Goal: Task Accomplishment & Management: Use online tool/utility

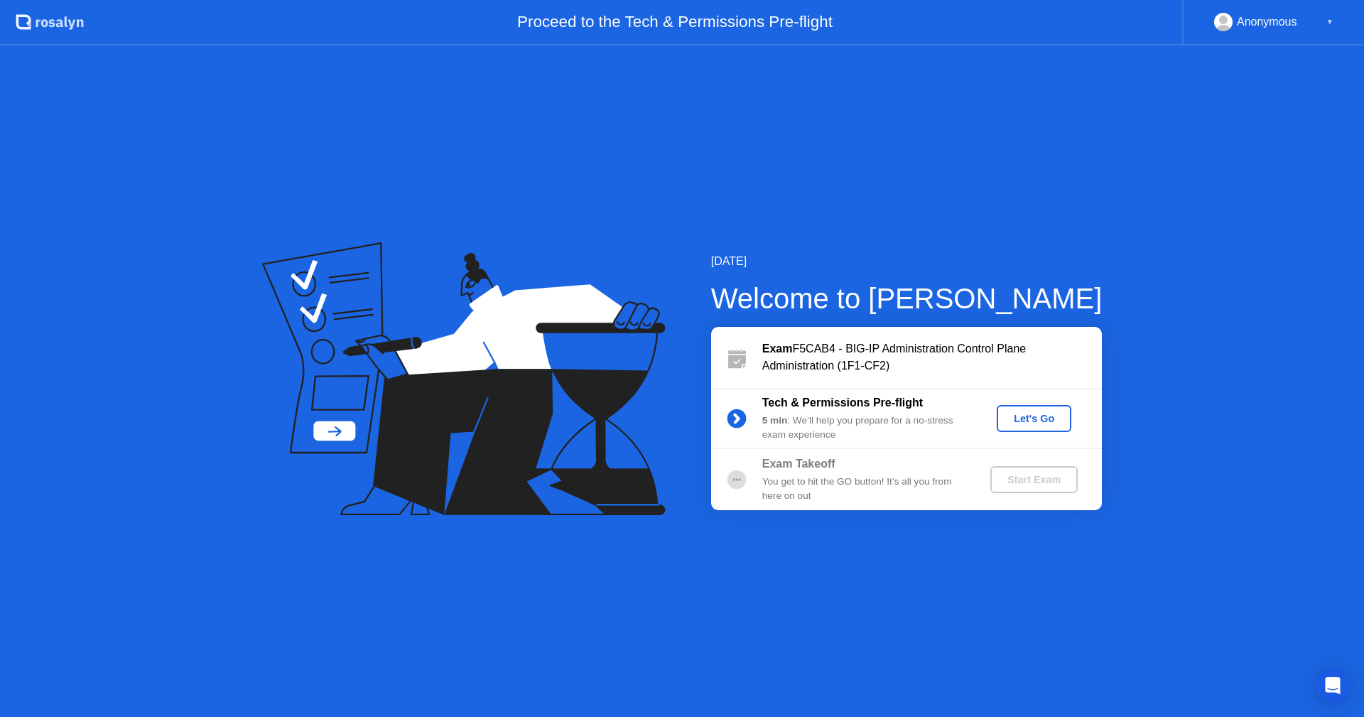
click at [291, 593] on div "[DATE] Welcome to [PERSON_NAME] Exam F5CAB4 - BIG-IP Administration Control Pla…" at bounding box center [682, 380] width 1364 height 671
click at [1048, 416] on div "Let's Go" at bounding box center [1033, 418] width 63 height 11
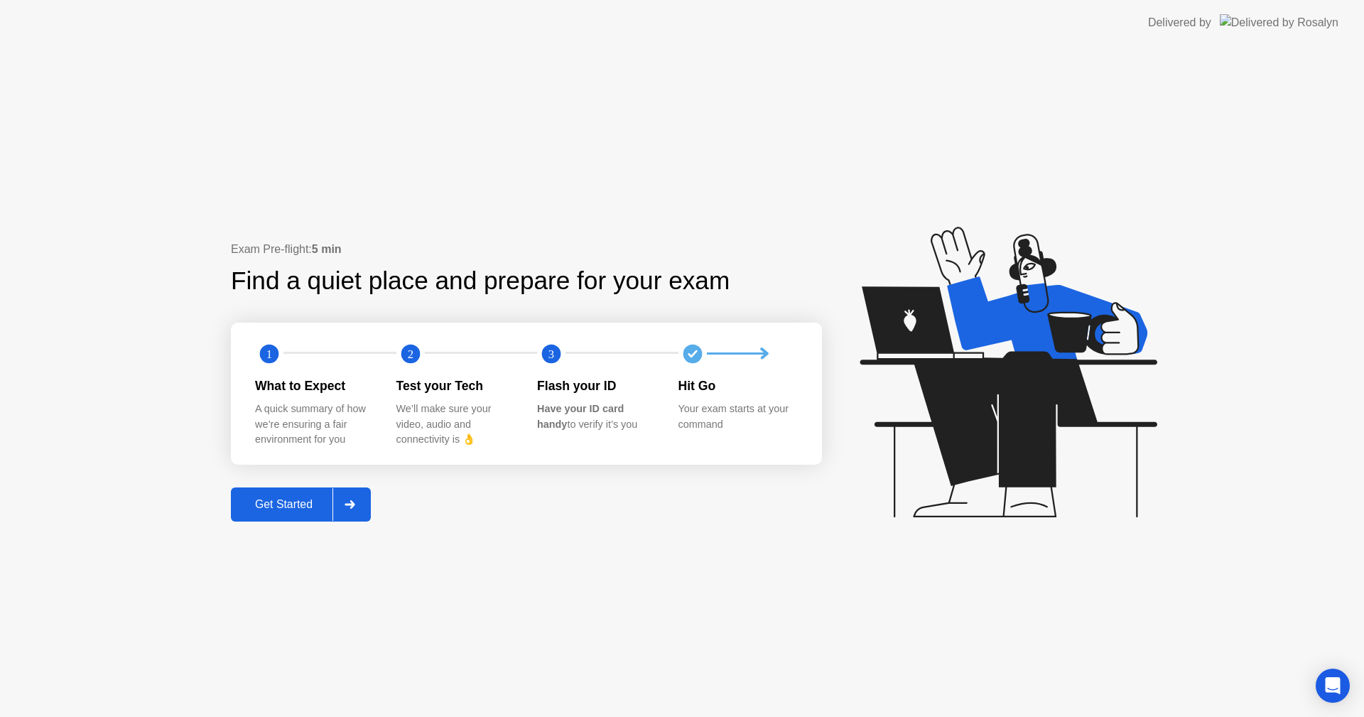
click at [276, 498] on div "Get Started" at bounding box center [283, 504] width 97 height 13
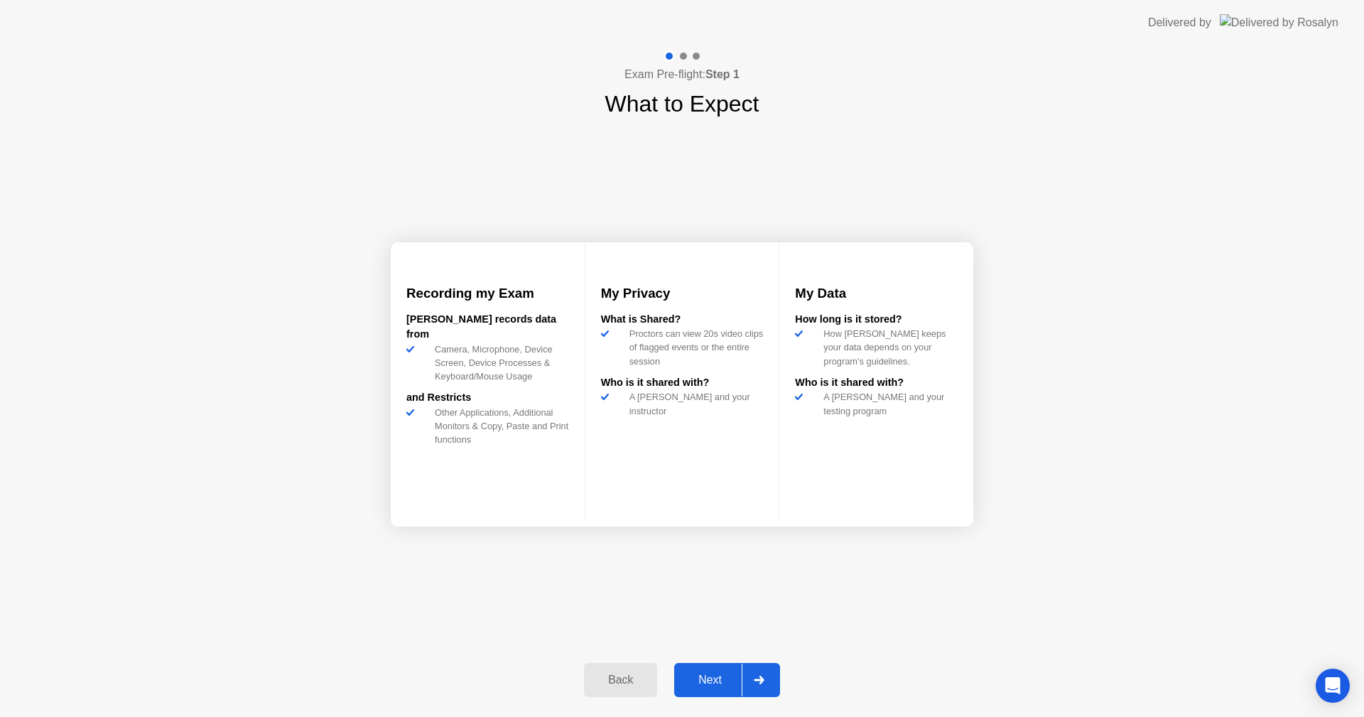
click at [713, 679] on div "Next" at bounding box center [709, 679] width 63 height 13
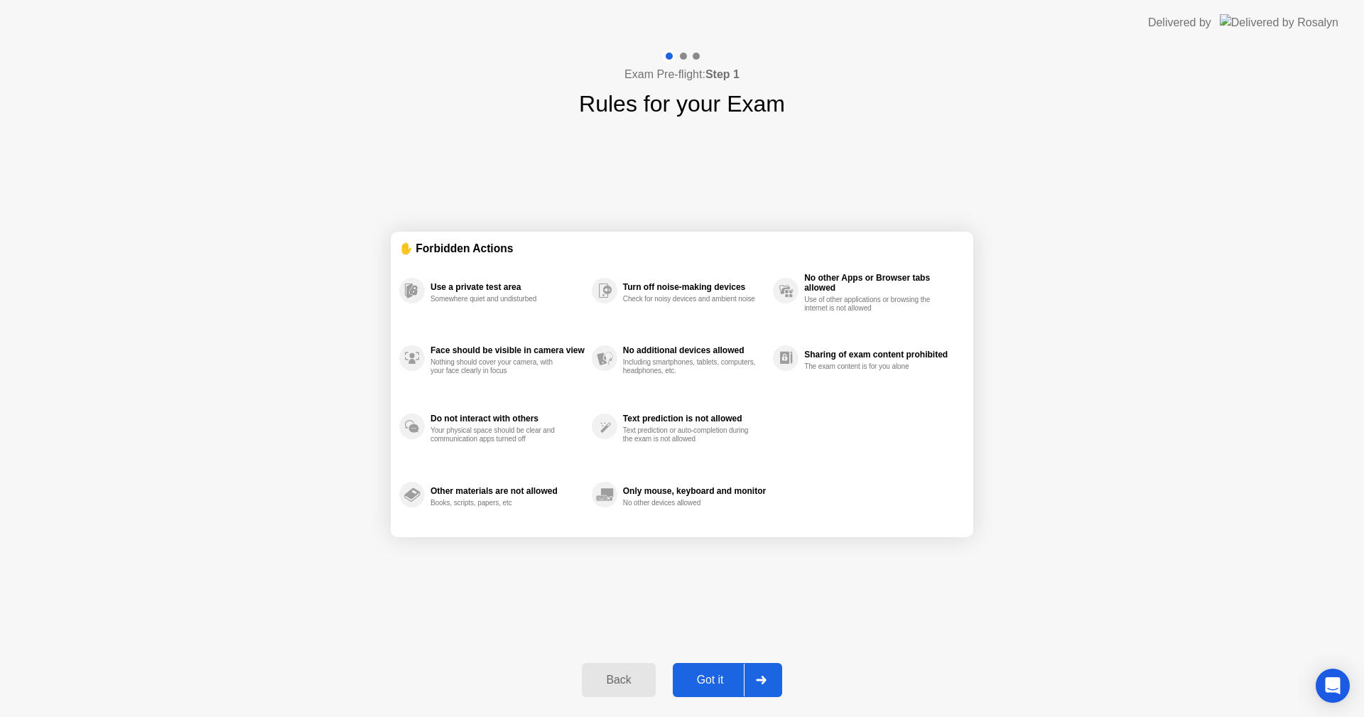
click at [713, 679] on div "Got it" at bounding box center [710, 679] width 67 height 13
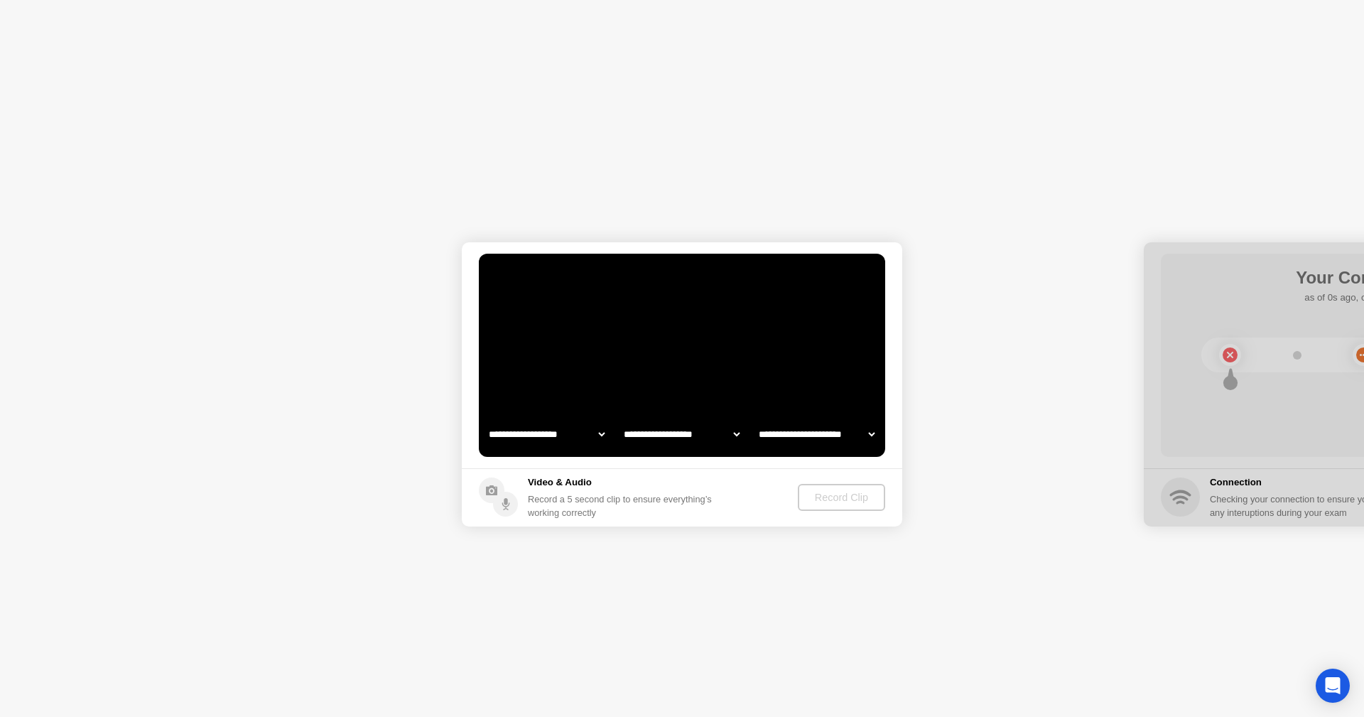
select select "**********"
select select "*******"
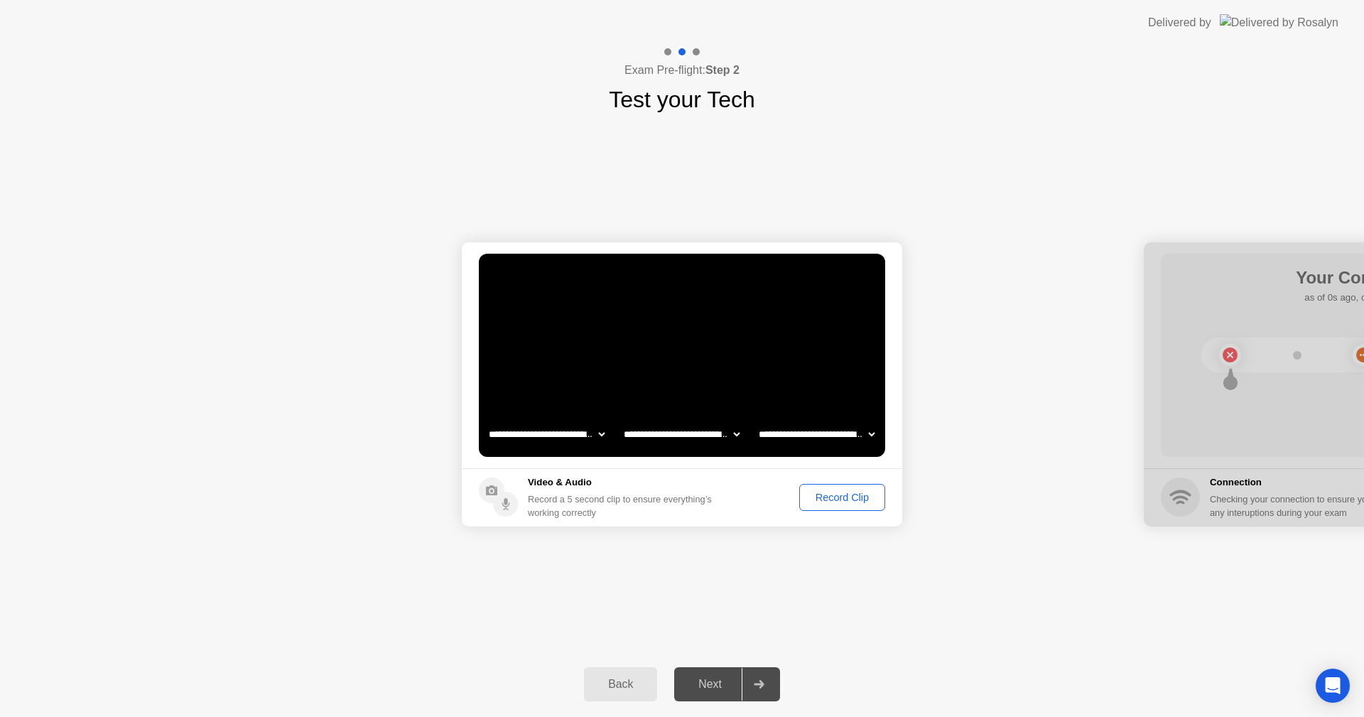
click at [849, 502] on div "Record Clip" at bounding box center [842, 496] width 76 height 11
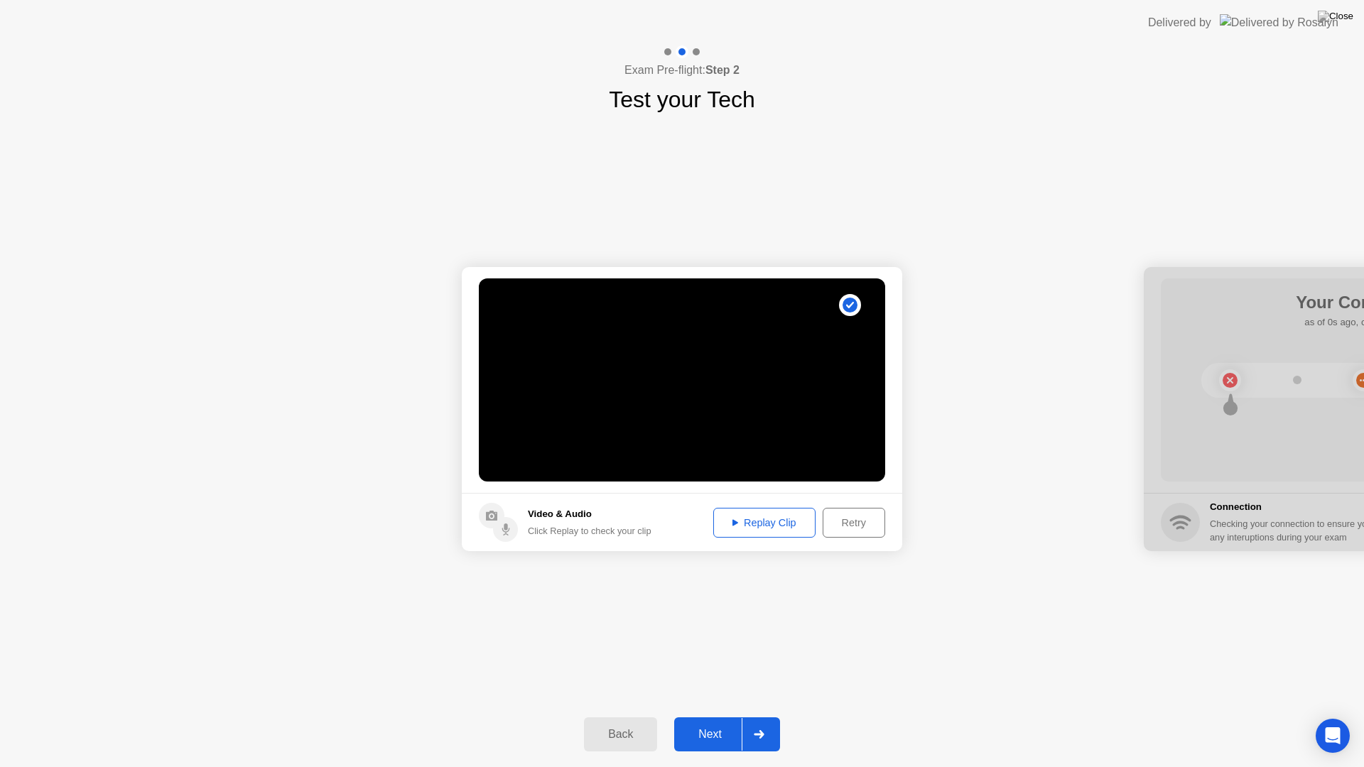
click at [771, 520] on div "Replay Clip" at bounding box center [764, 522] width 92 height 11
click at [709, 716] on div "Next" at bounding box center [709, 734] width 63 height 13
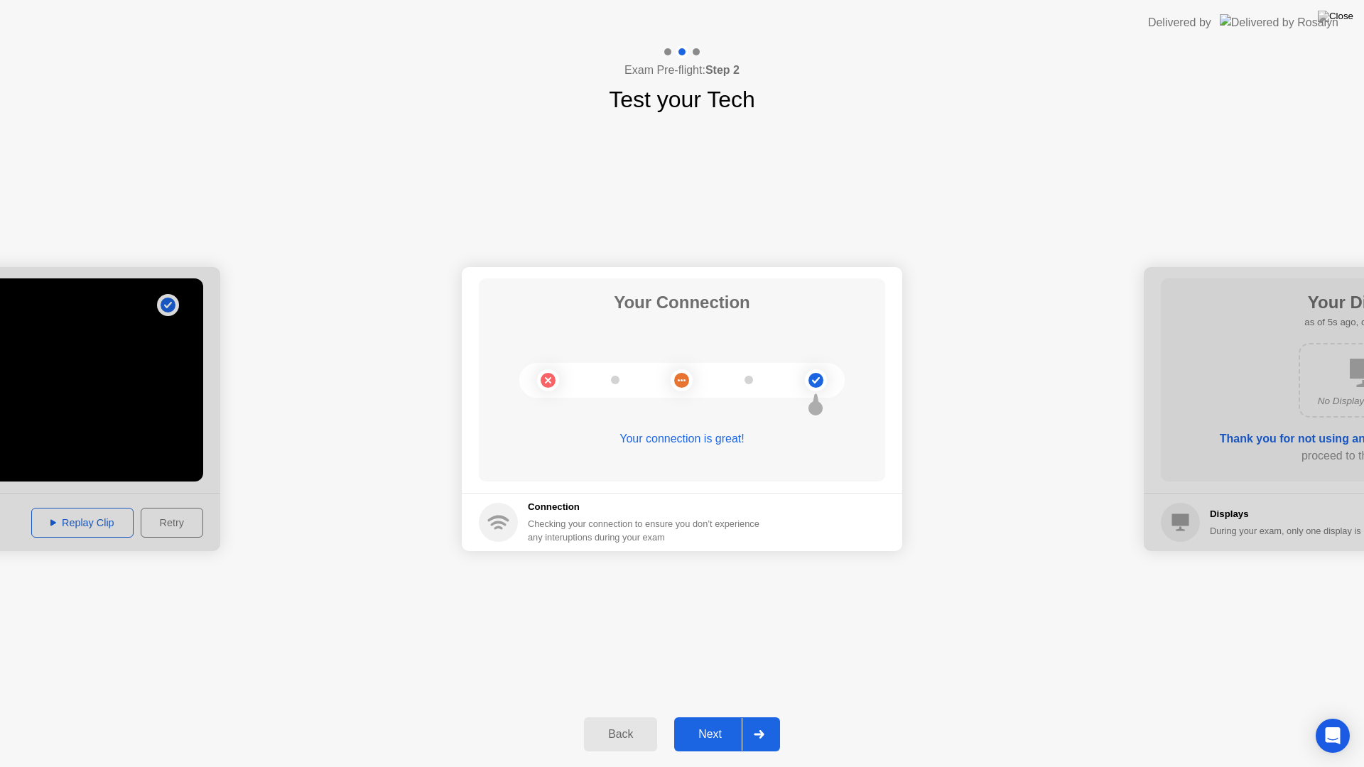
click at [709, 716] on div "Next" at bounding box center [709, 734] width 63 height 13
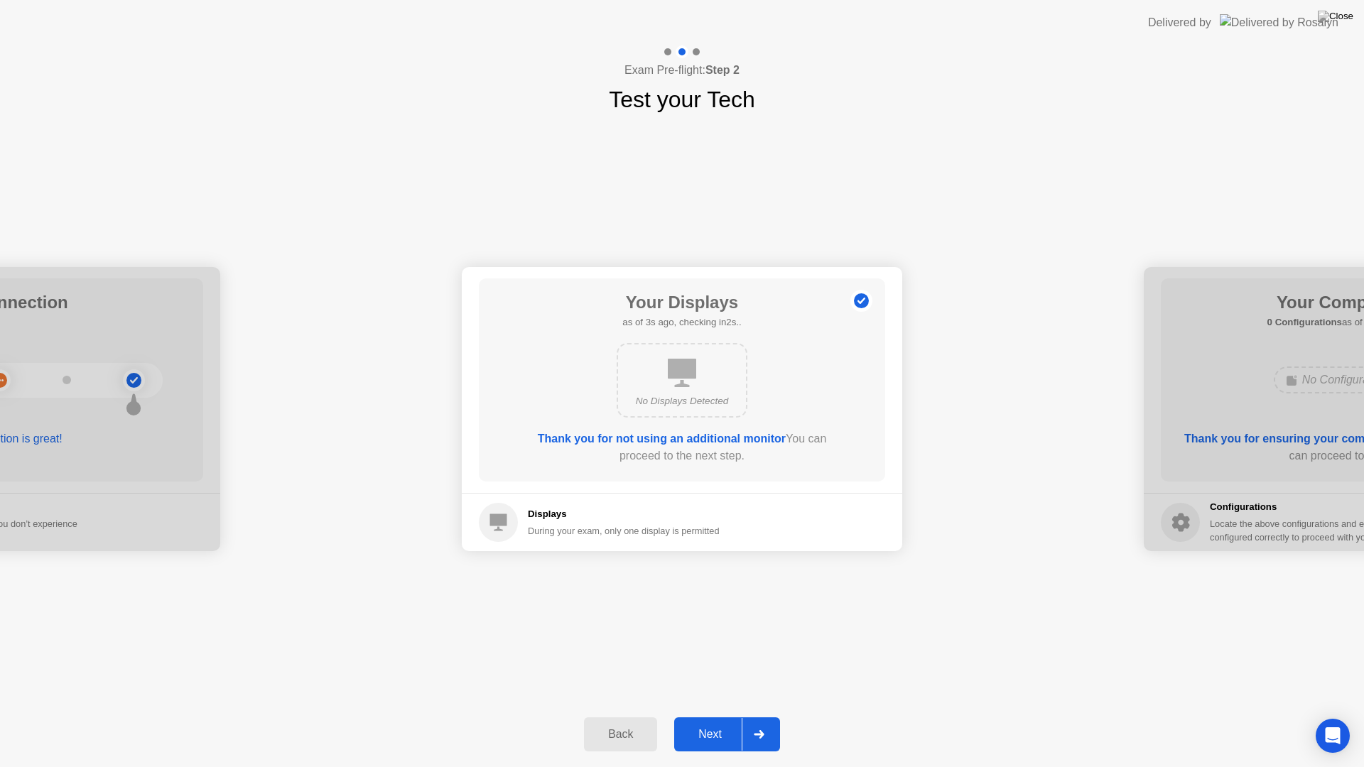
click at [711, 716] on div "Next" at bounding box center [709, 734] width 63 height 13
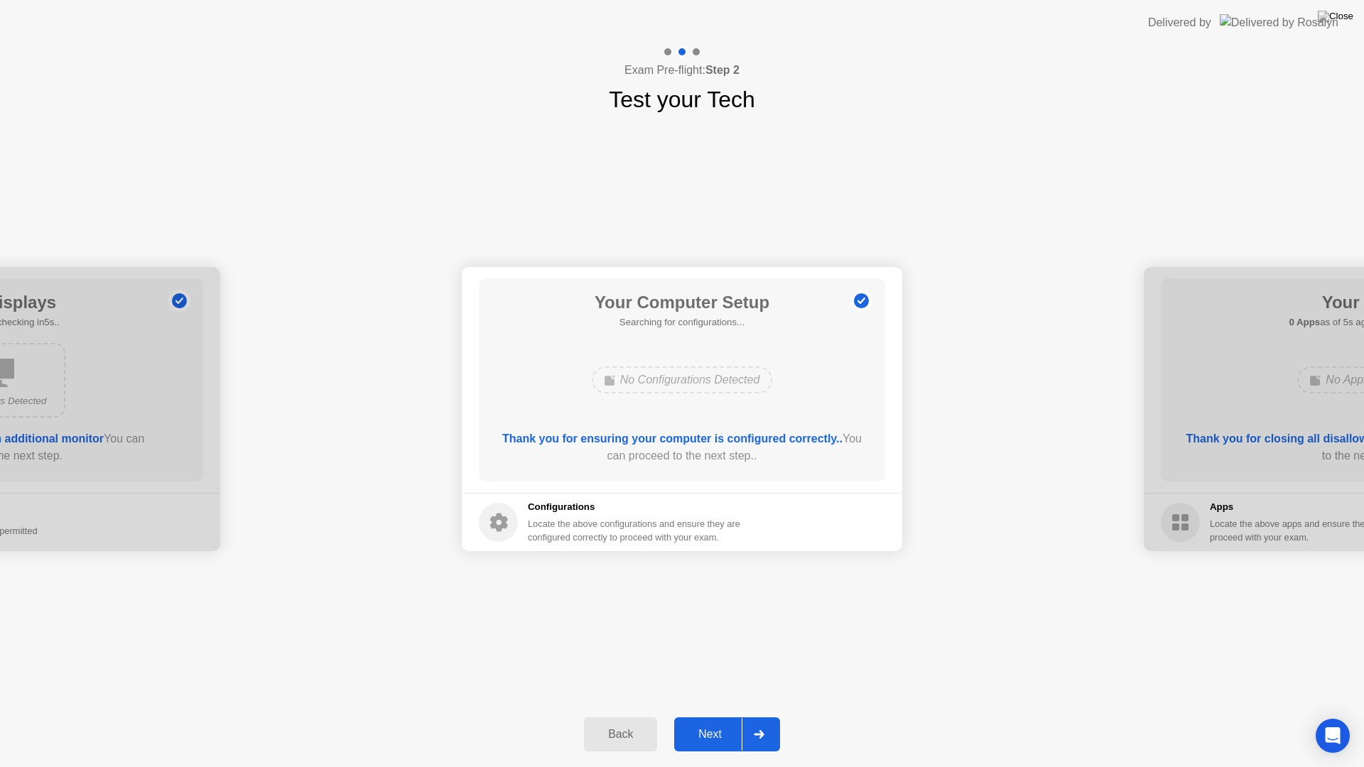
click at [714, 716] on div "Next" at bounding box center [709, 734] width 63 height 13
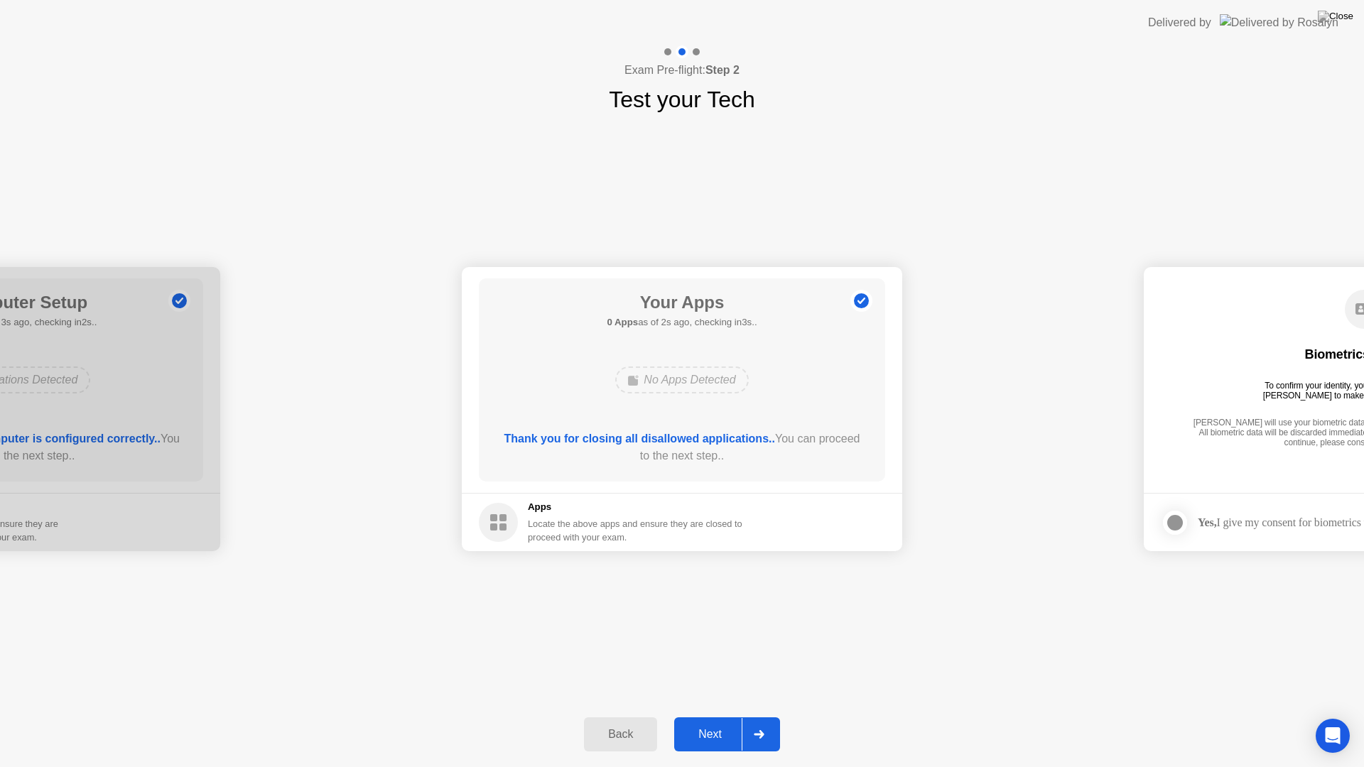
click at [709, 716] on div "Next" at bounding box center [709, 734] width 63 height 13
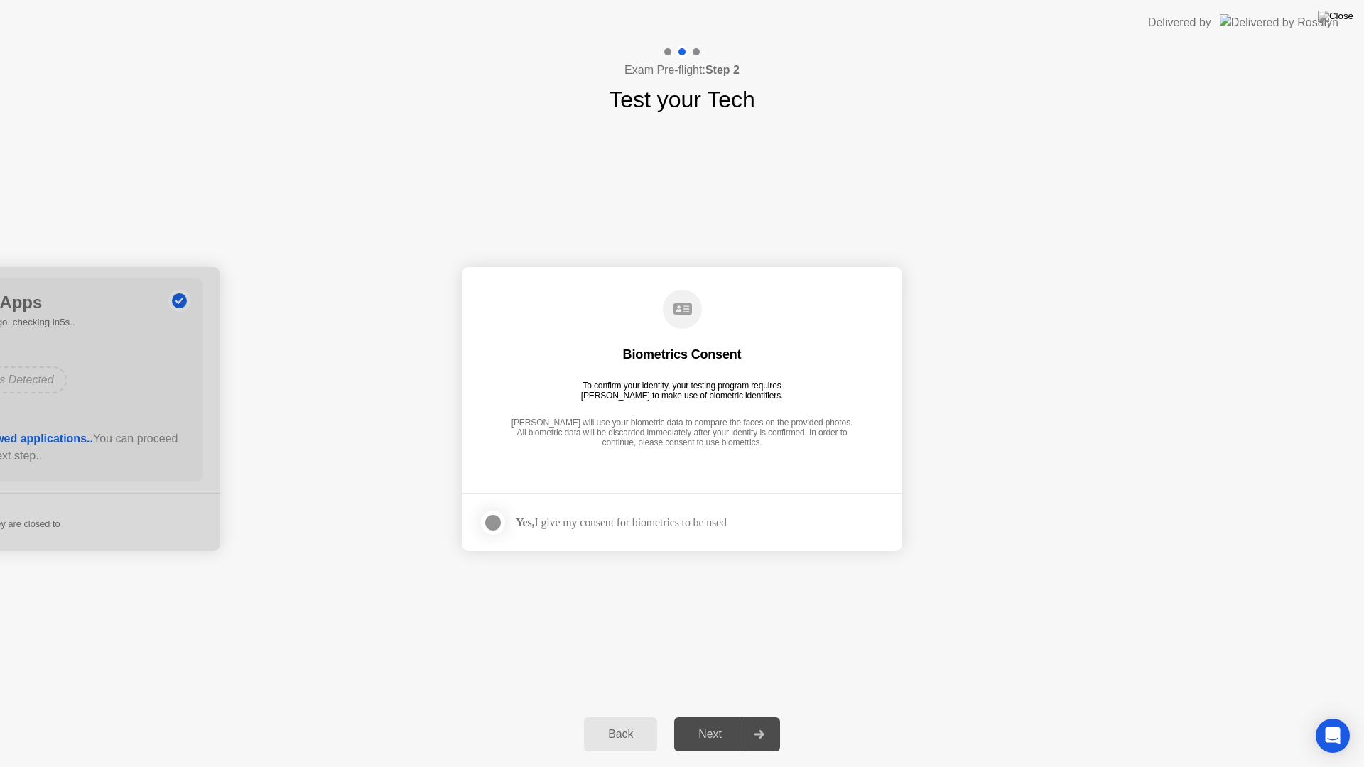
click at [608, 521] on div "Yes, I give my consent for biometrics to be used" at bounding box center [621, 522] width 211 height 13
click at [501, 519] on div at bounding box center [492, 522] width 17 height 17
click at [708, 716] on div "Next" at bounding box center [709, 734] width 63 height 13
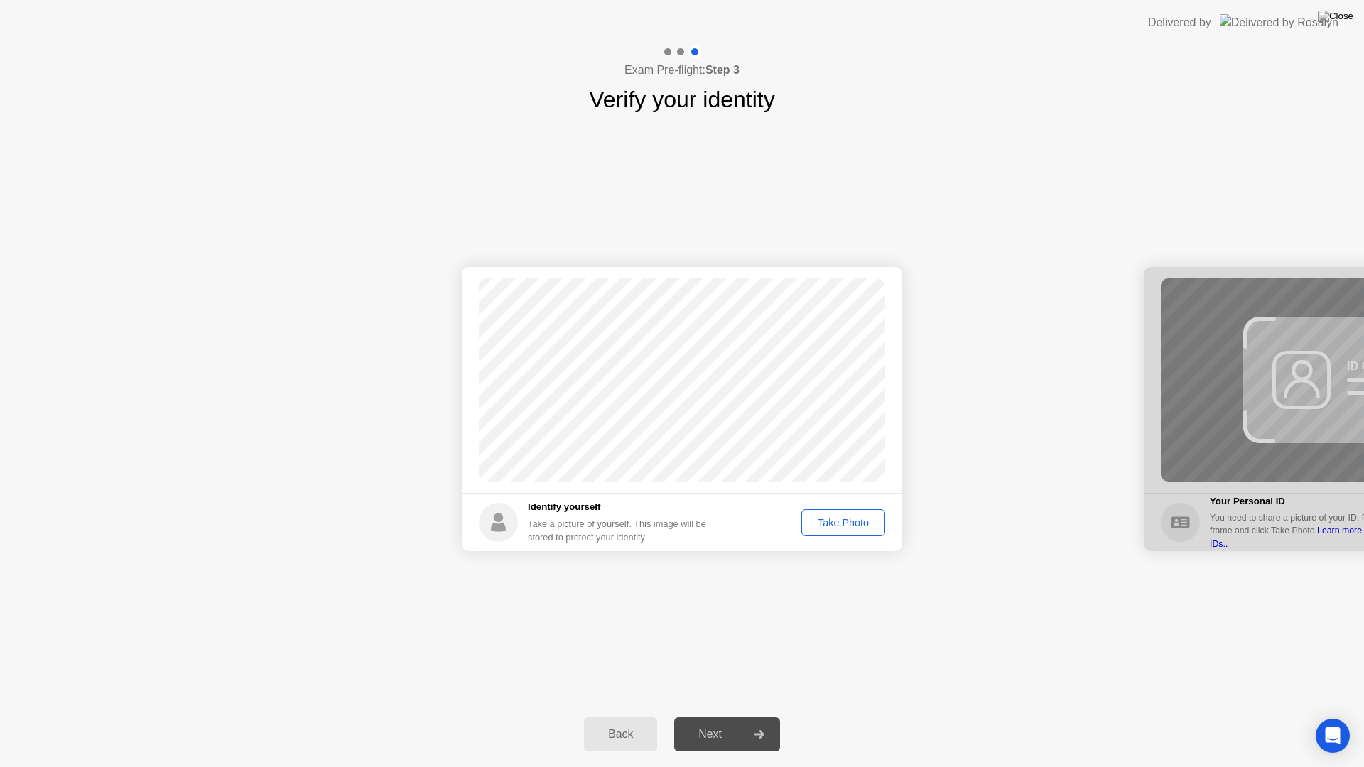
click at [856, 528] on div "Take Photo" at bounding box center [843, 522] width 74 height 11
click at [708, 716] on div "Next" at bounding box center [709, 734] width 63 height 13
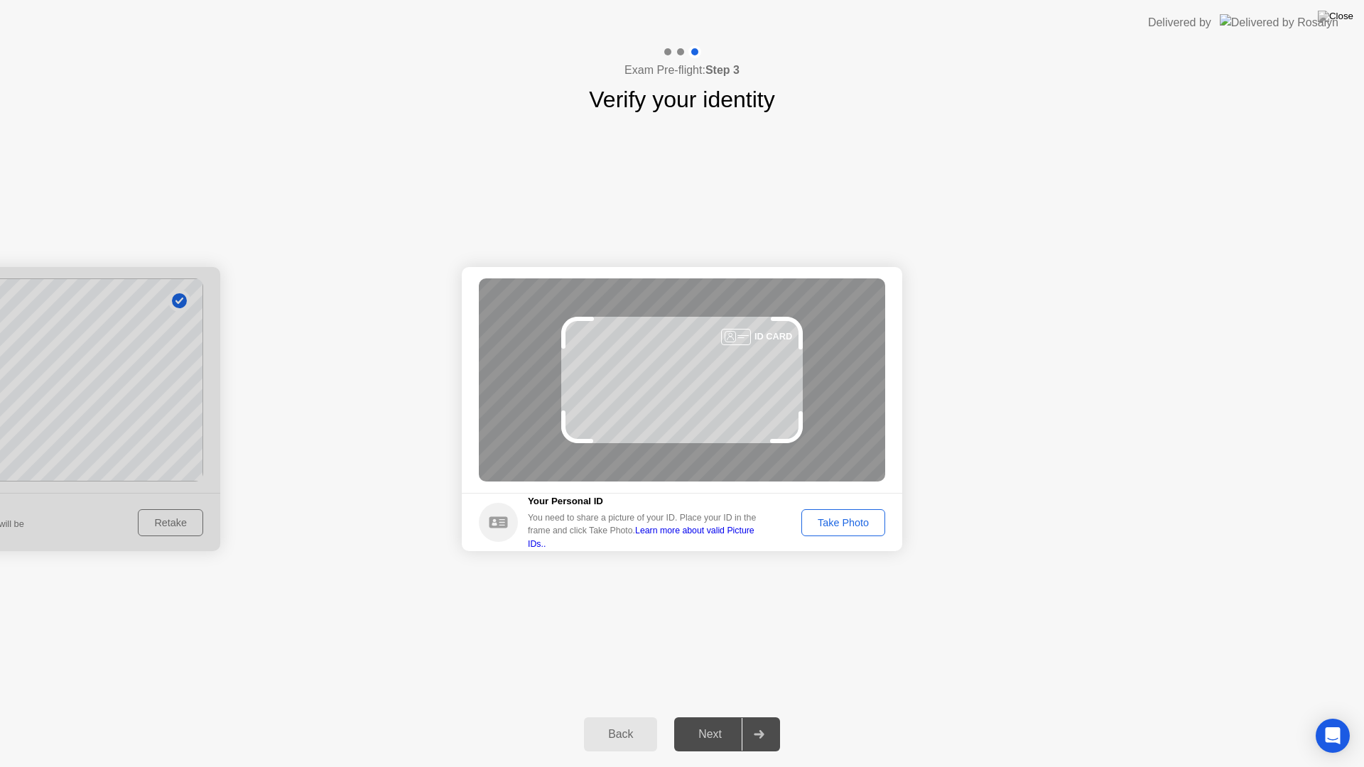
click at [849, 521] on div "Take Photo" at bounding box center [843, 522] width 74 height 11
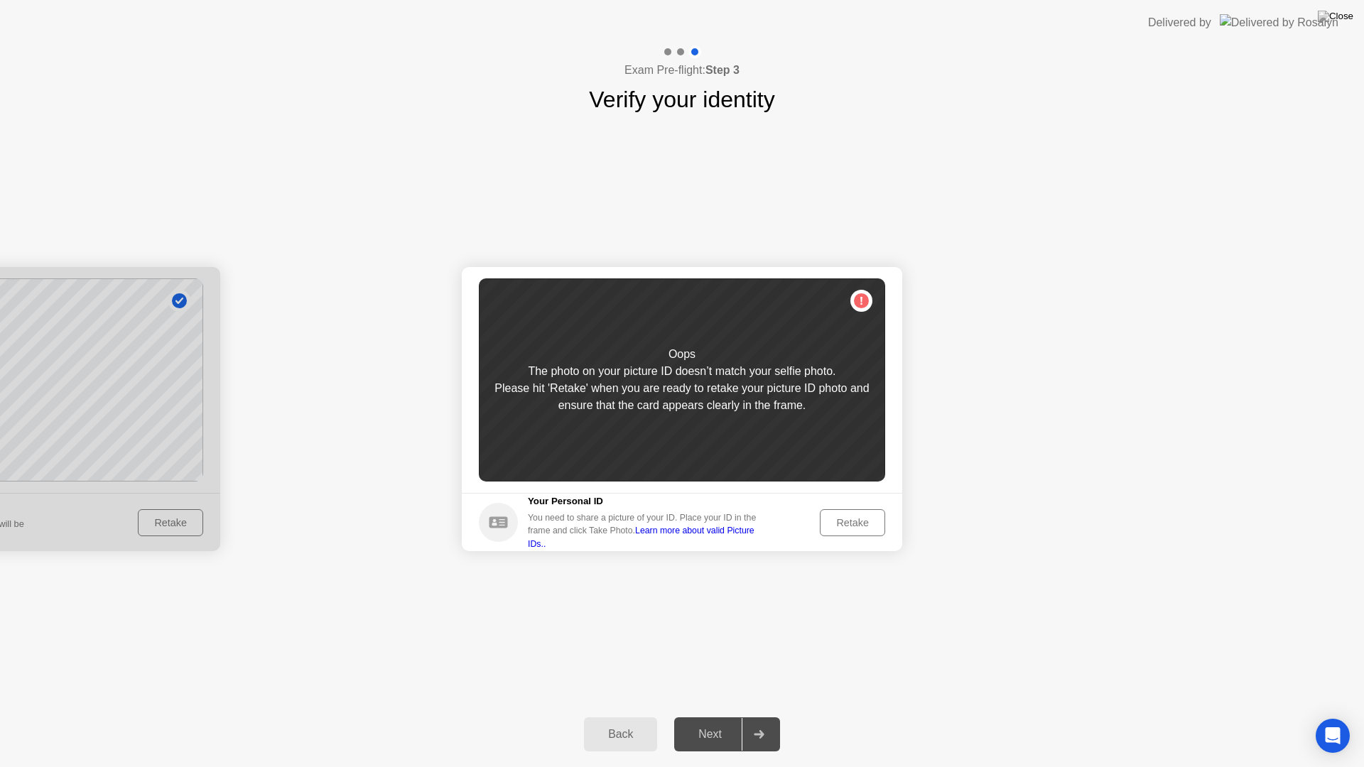
click at [840, 528] on div "Retake" at bounding box center [852, 522] width 55 height 11
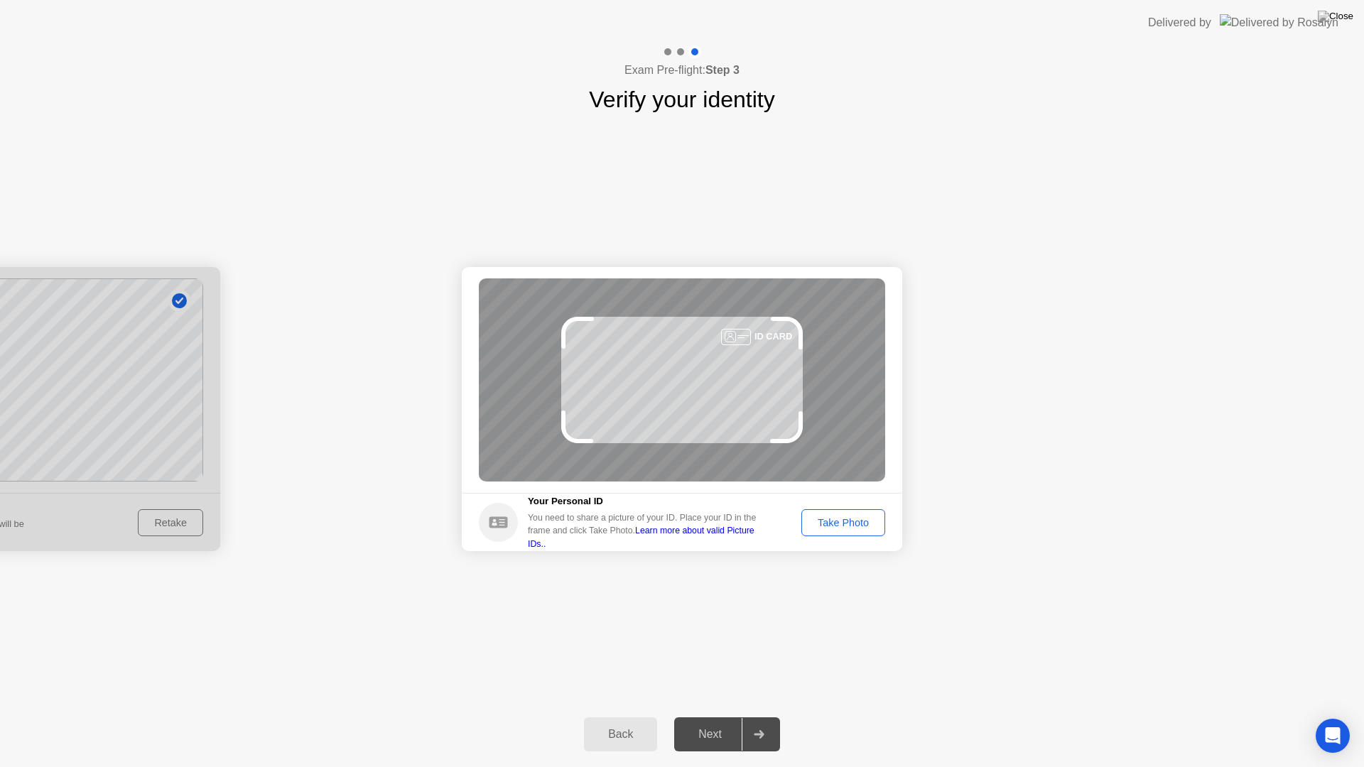
click at [840, 528] on div "Take Photo" at bounding box center [843, 522] width 74 height 11
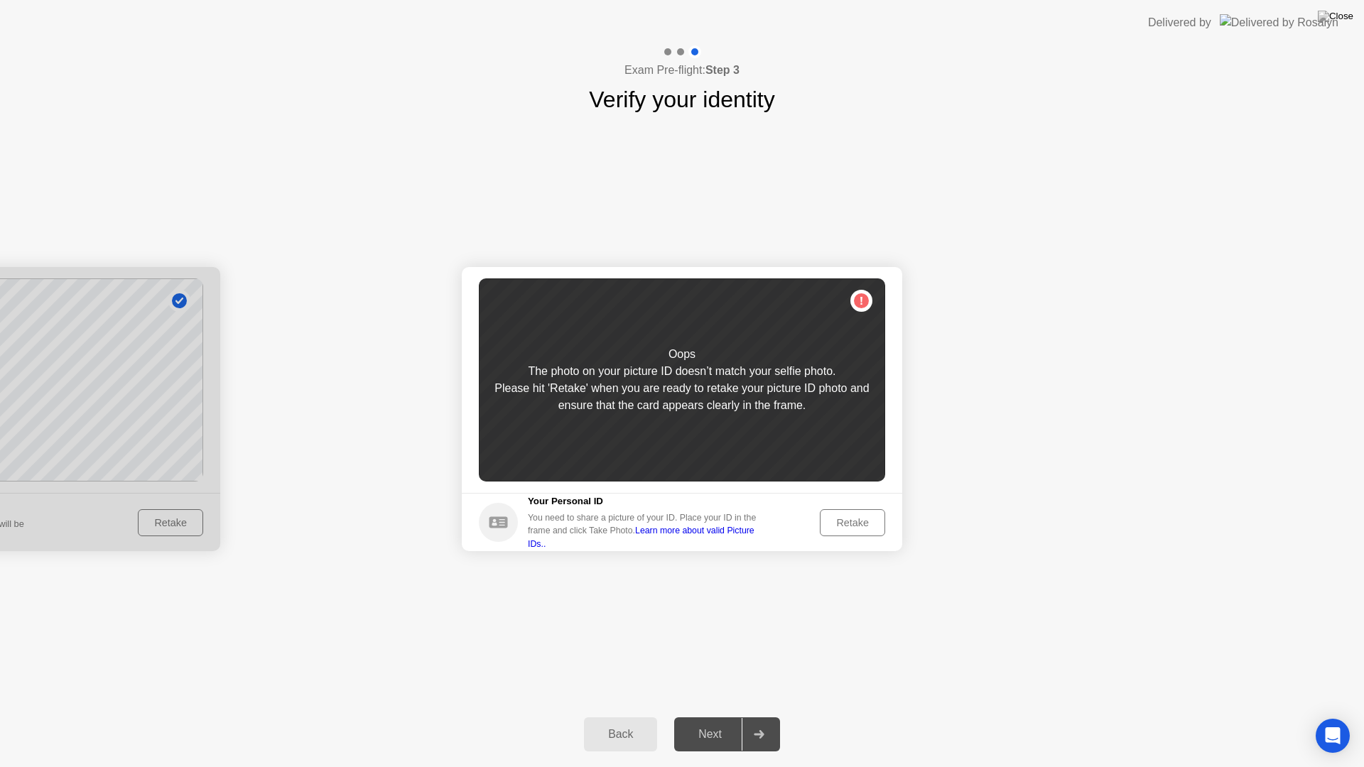
click at [850, 524] on div "Retake" at bounding box center [852, 522] width 55 height 11
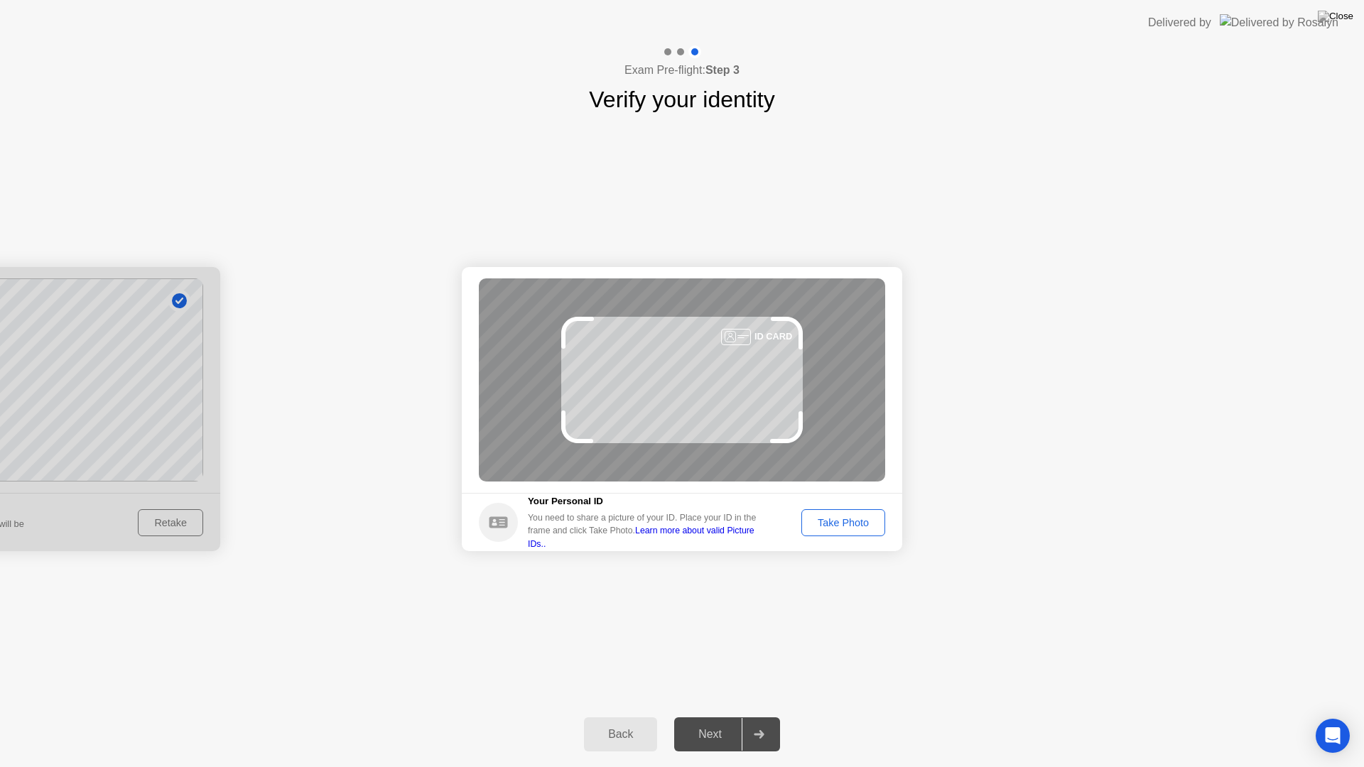
click at [850, 524] on div "Take Photo" at bounding box center [843, 522] width 74 height 11
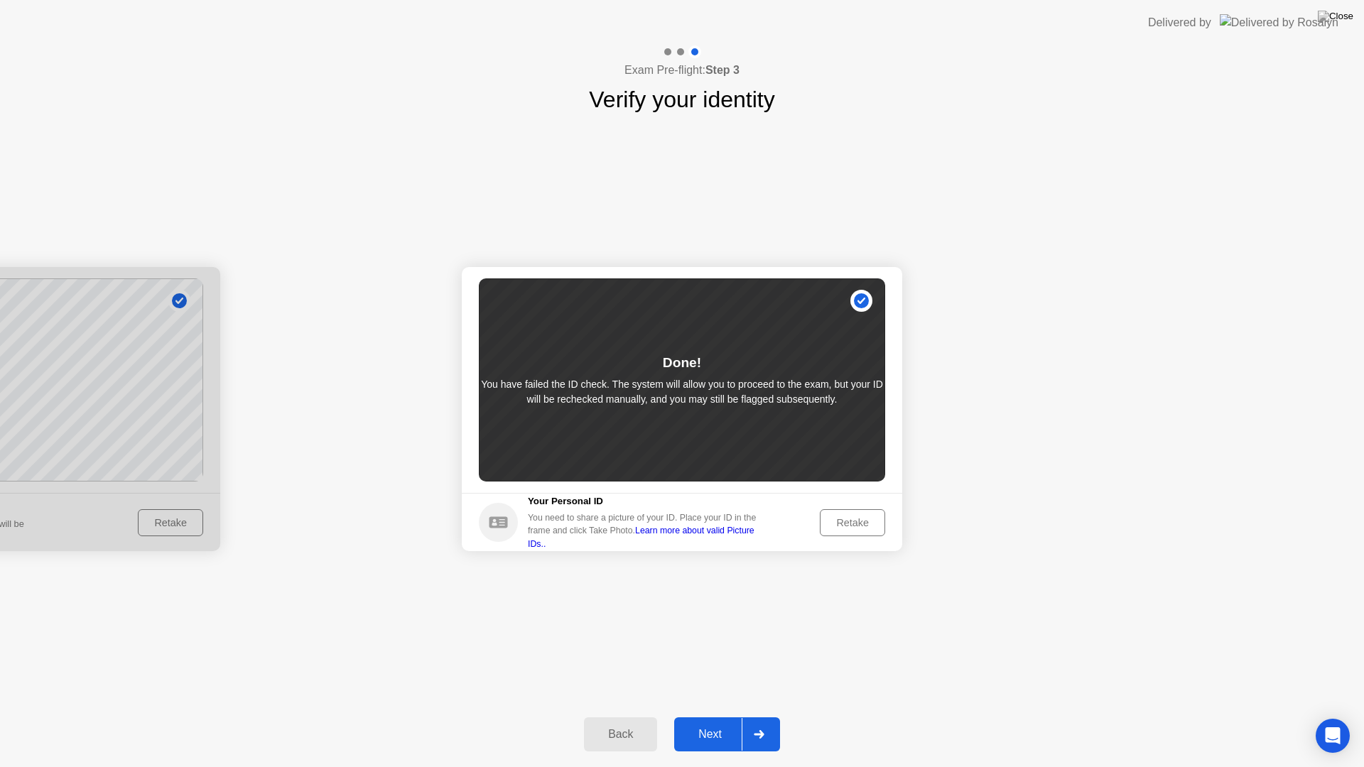
click at [708, 716] on button "Next" at bounding box center [727, 734] width 106 height 34
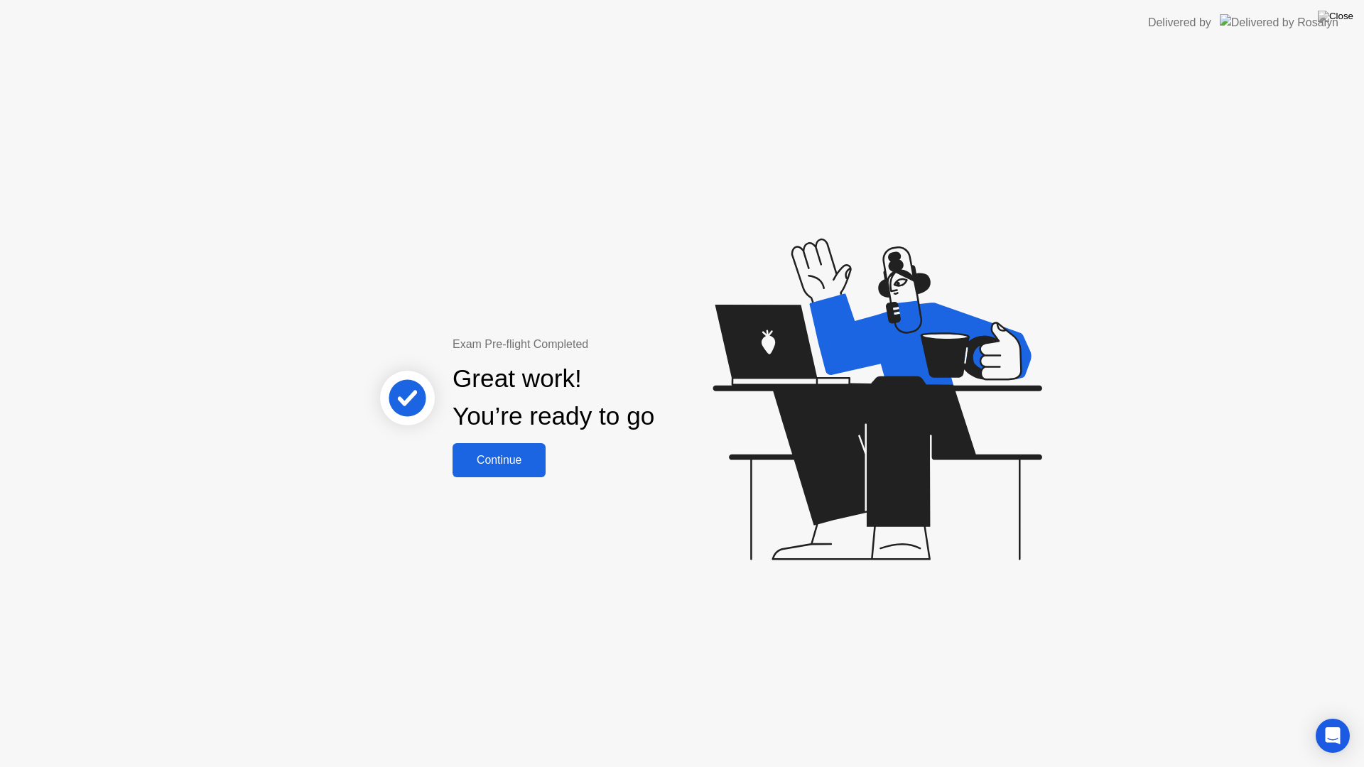
click at [503, 467] on div "Continue" at bounding box center [499, 460] width 85 height 13
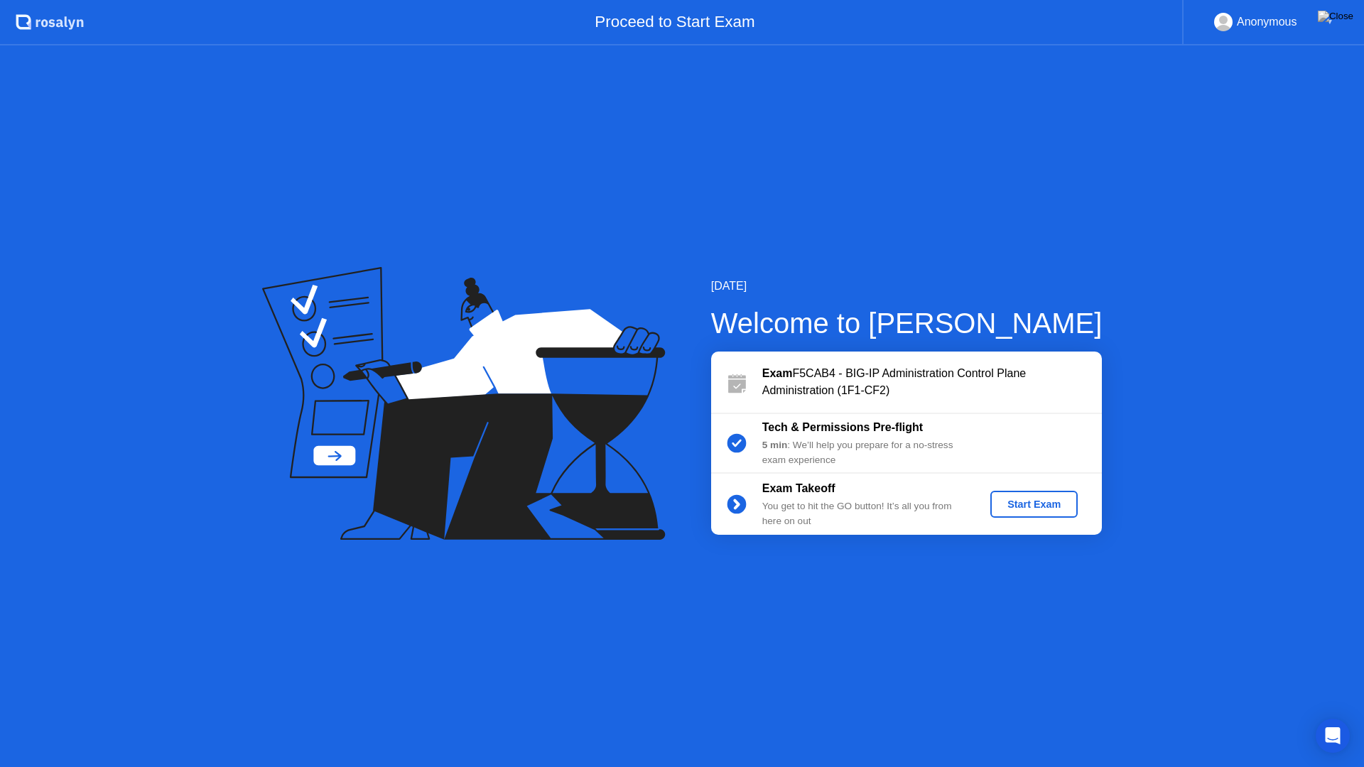
click at [1013, 502] on div "Start Exam" at bounding box center [1034, 504] width 76 height 11
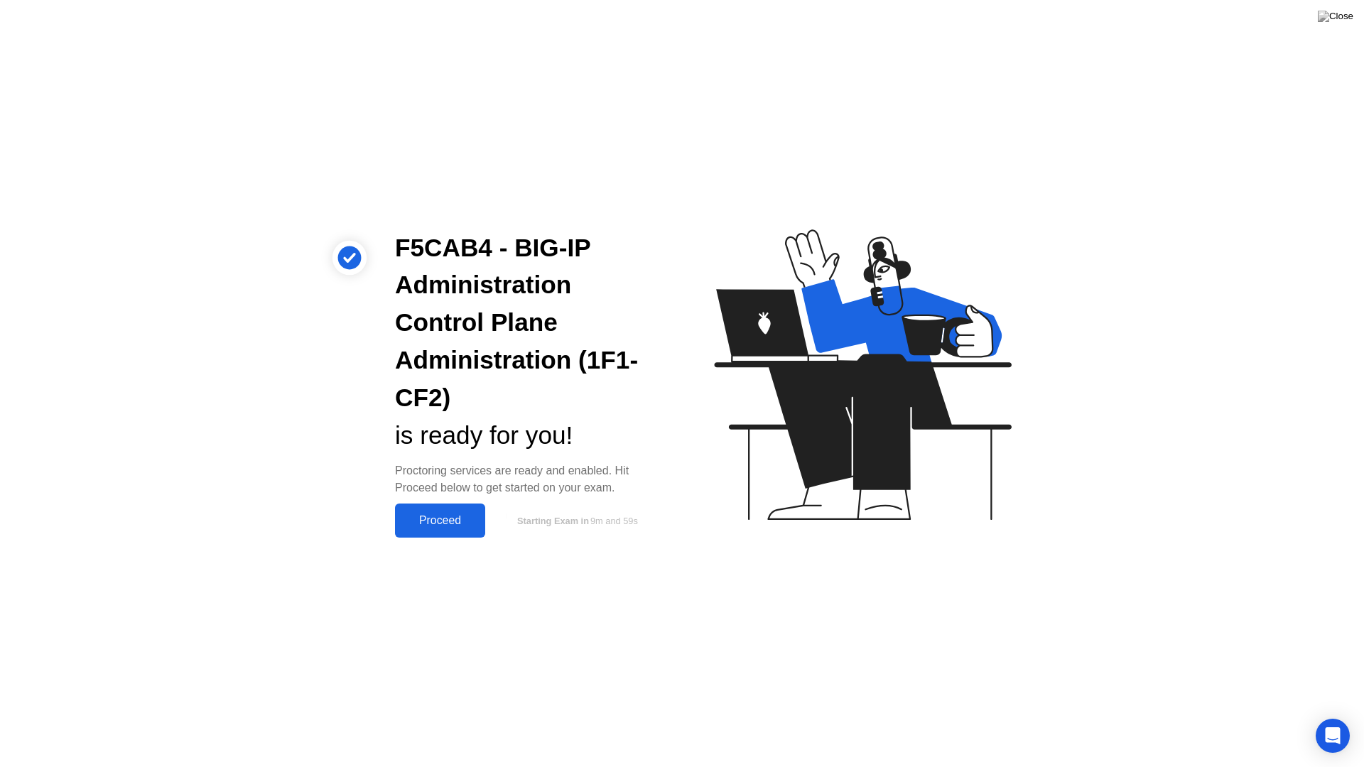
click at [414, 526] on div "Proceed" at bounding box center [440, 520] width 82 height 13
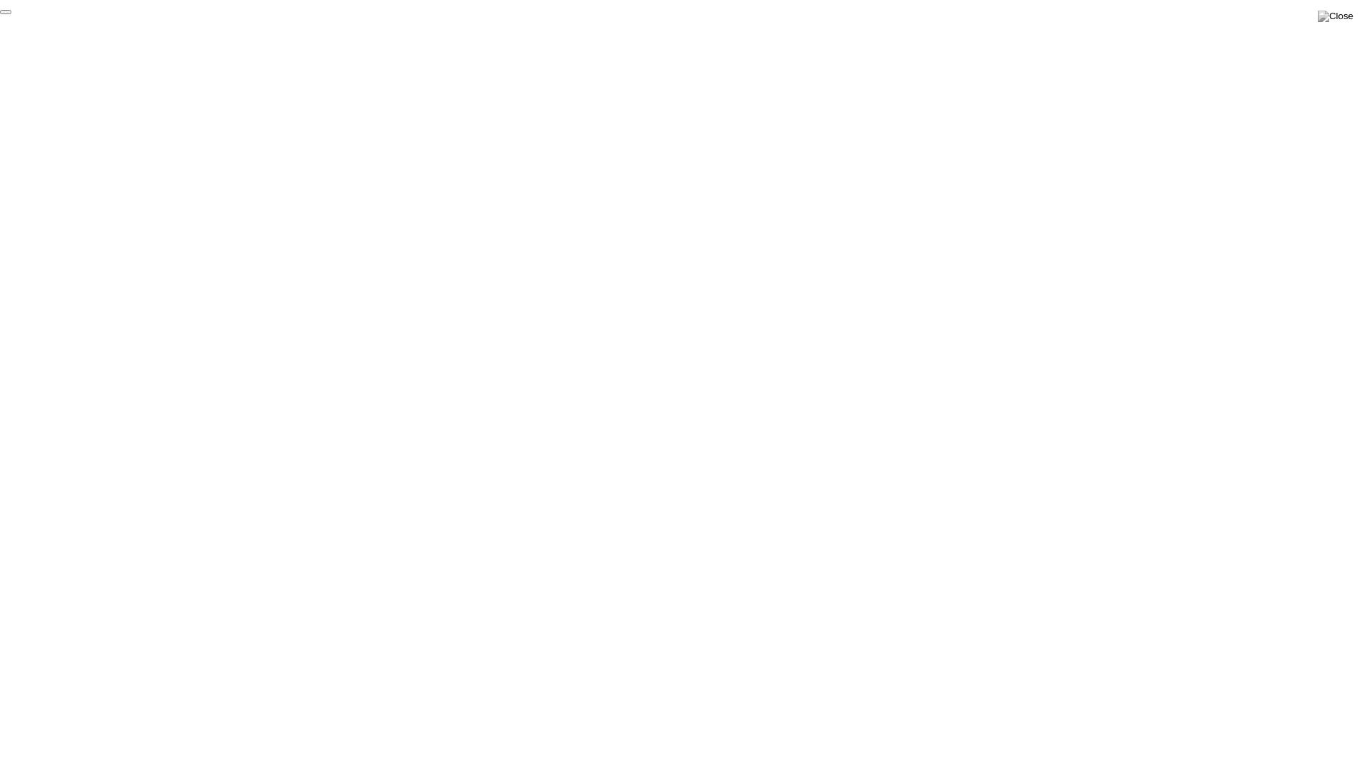
click div "End Proctoring Session"
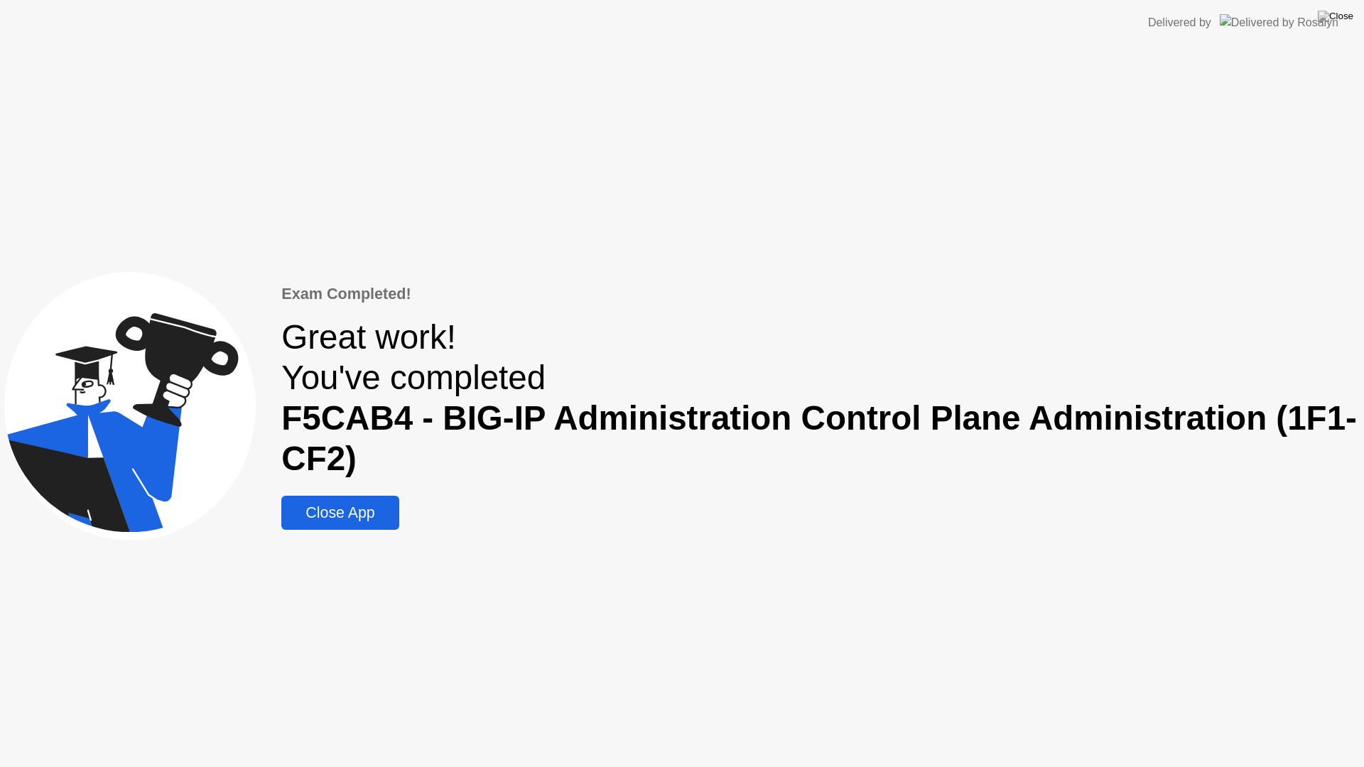
click at [369, 521] on div "Close App" at bounding box center [339, 513] width 109 height 18
